Goal: Find specific page/section: Find specific page/section

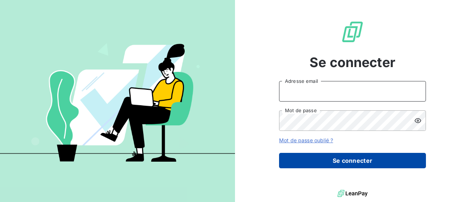
type input "[EMAIL_ADDRESS][DOMAIN_NAME]"
click at [310, 160] on button "Se connecter" at bounding box center [352, 160] width 147 height 15
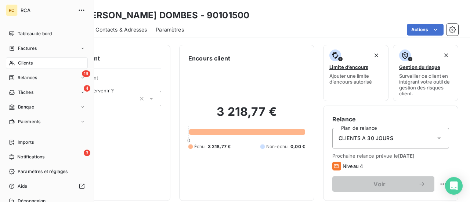
click at [28, 62] on span "Clients" at bounding box center [25, 63] width 15 height 7
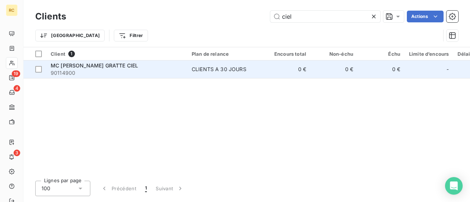
type input "ciel"
click at [108, 68] on span "MC [PERSON_NAME] GRATTE CIEL" at bounding box center [94, 65] width 87 height 6
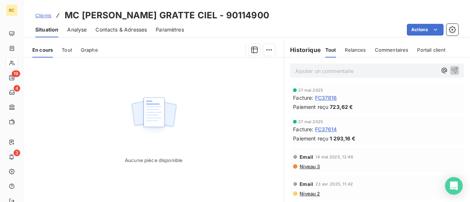
scroll to position [165, 0]
